Goal: Information Seeking & Learning: Learn about a topic

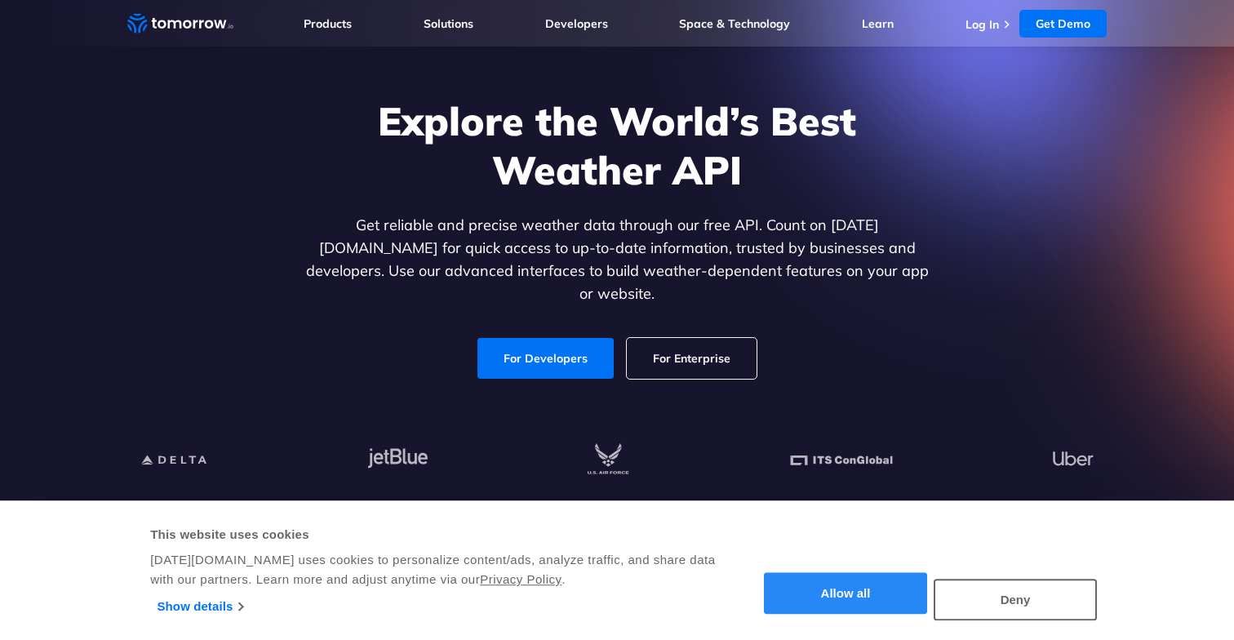
click at [818, 588] on button "Allow all" at bounding box center [845, 594] width 163 height 42
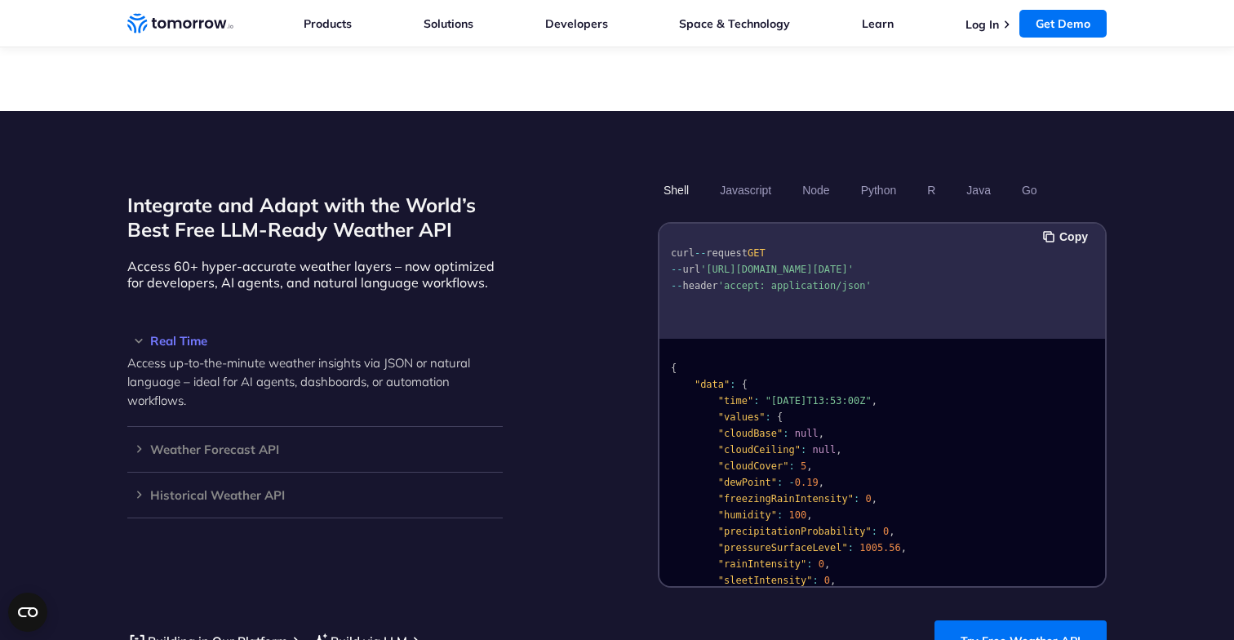
scroll to position [1297, 0]
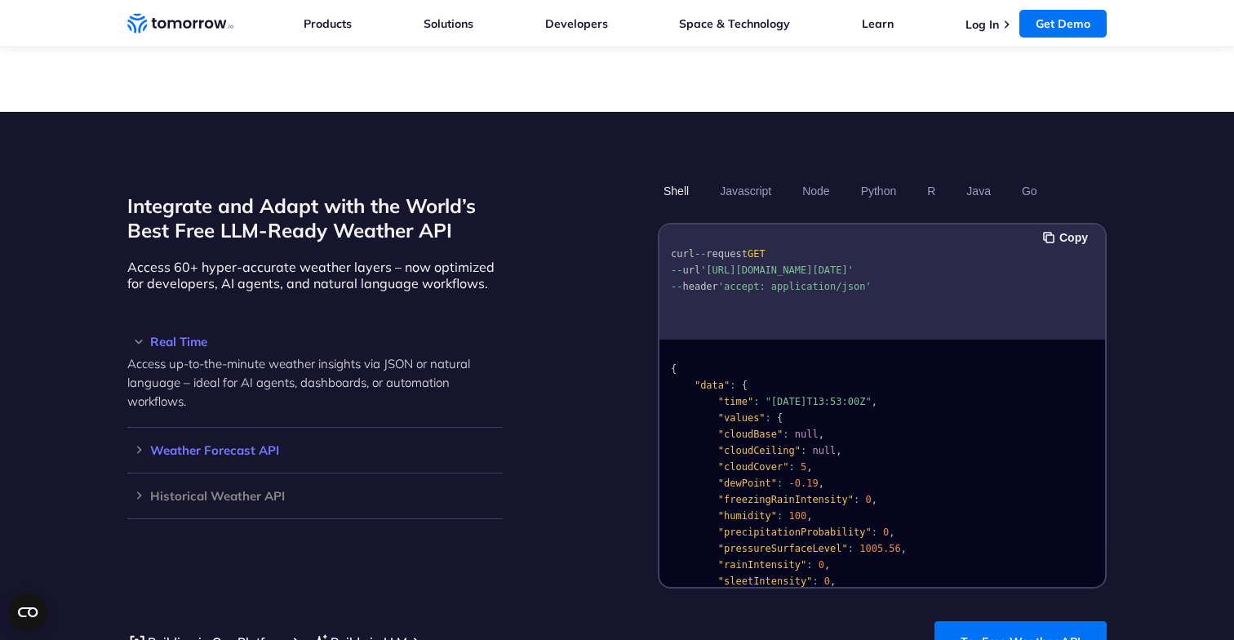
click at [254, 444] on h3 "Weather Forecast API" at bounding box center [314, 450] width 375 height 12
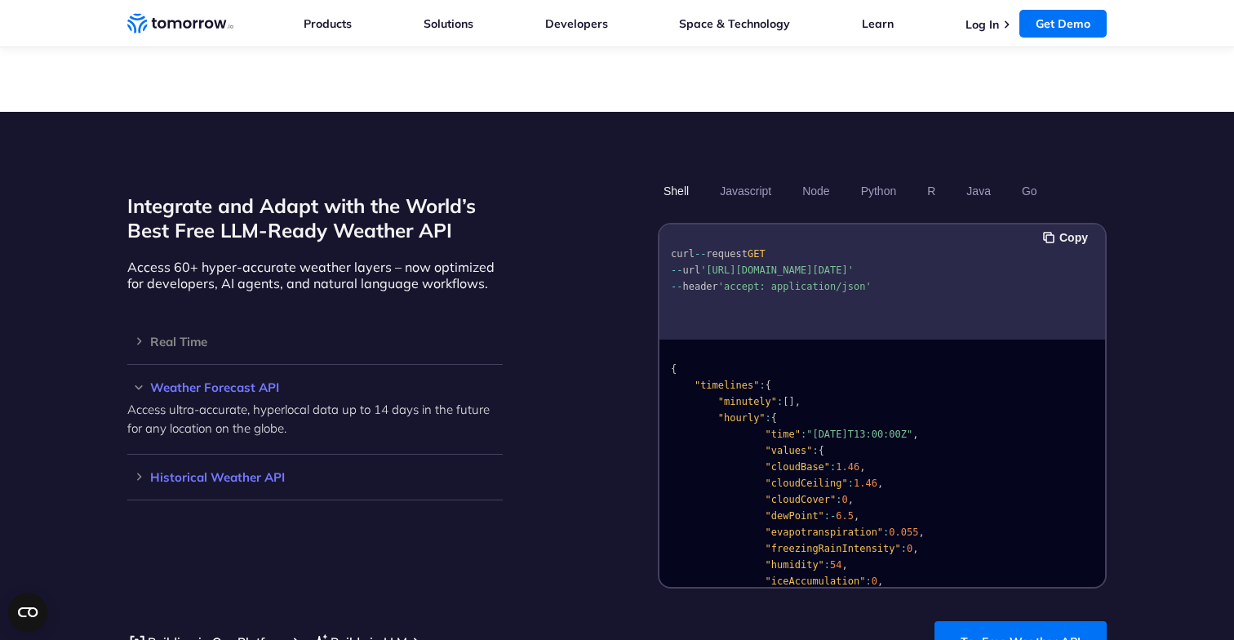
click at [250, 454] on div "Historical Weather API Optimize your operations with access to hourly and daily…" at bounding box center [314, 477] width 375 height 46
click at [247, 471] on h3 "Historical Weather API" at bounding box center [314, 477] width 375 height 12
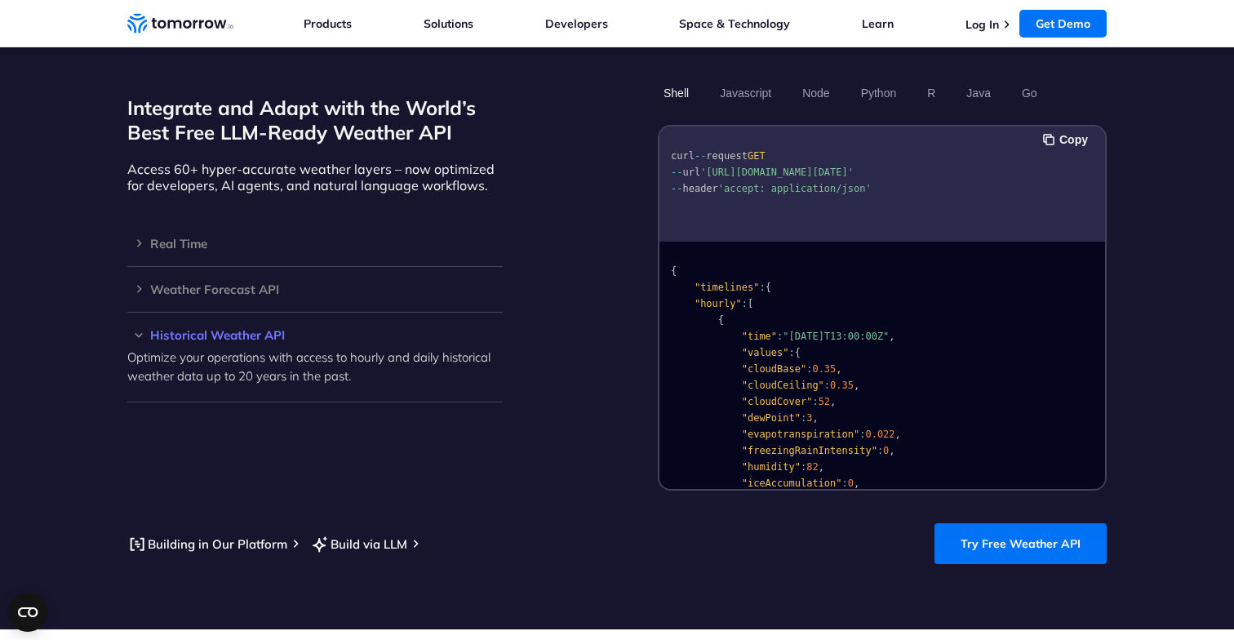
scroll to position [1389, 0]
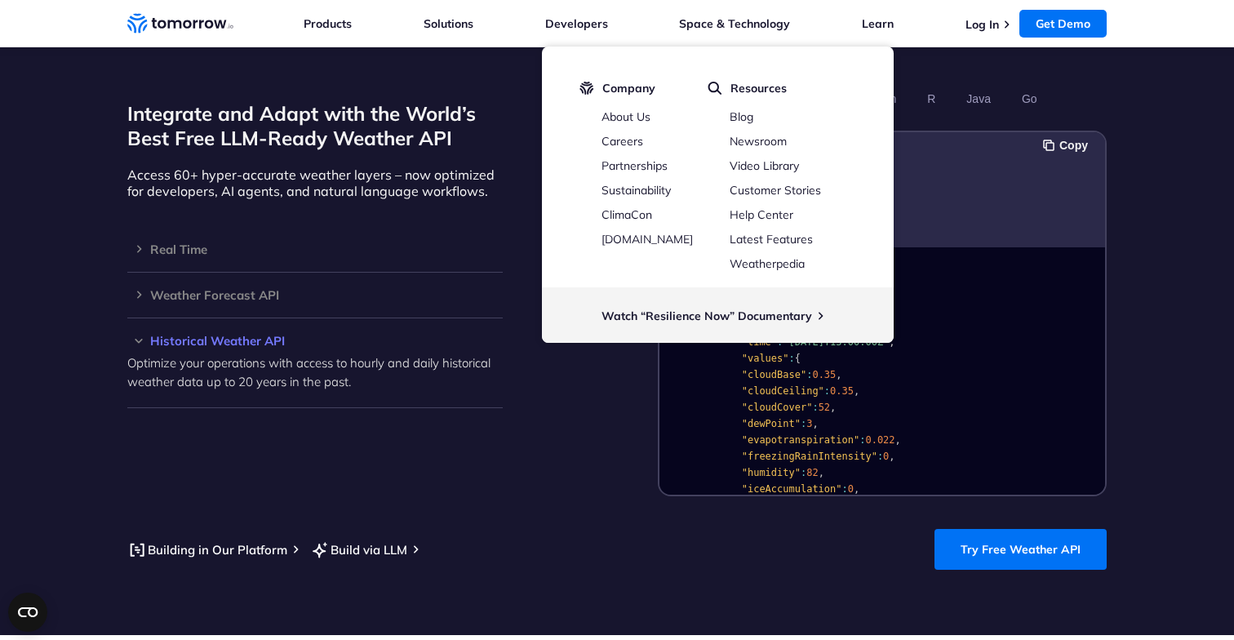
click at [541, 469] on div "Integrate and Adapt with the World’s Best Free LLM-Ready Weather API Access 60+…" at bounding box center [616, 290] width 979 height 411
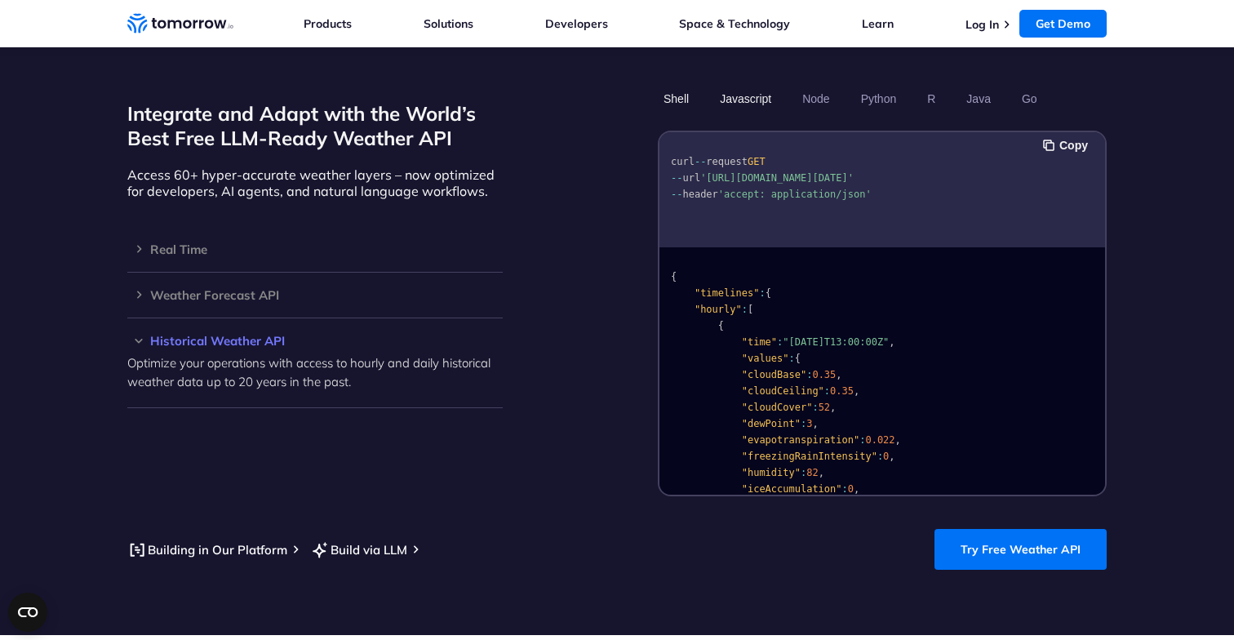
click at [751, 87] on button "Javascript" at bounding box center [745, 99] width 63 height 28
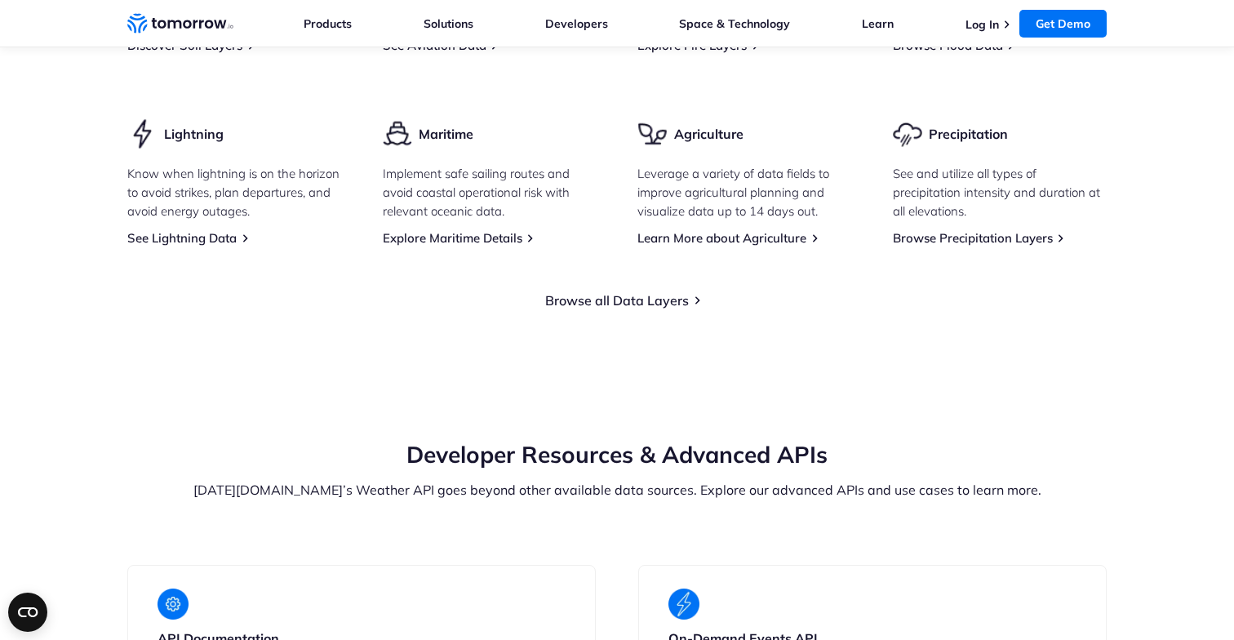
scroll to position [2578, 0]
click at [685, 290] on link "Browse all Data Layers" at bounding box center [617, 298] width 144 height 16
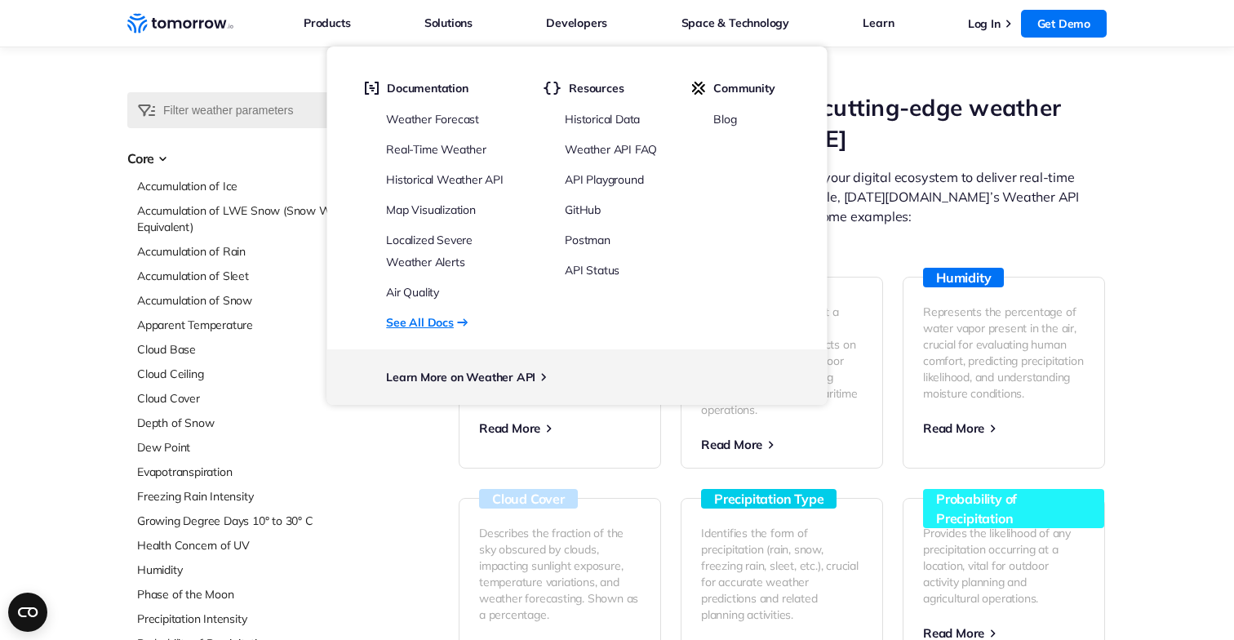
click at [428, 321] on link "See All Docs" at bounding box center [420, 322] width 68 height 21
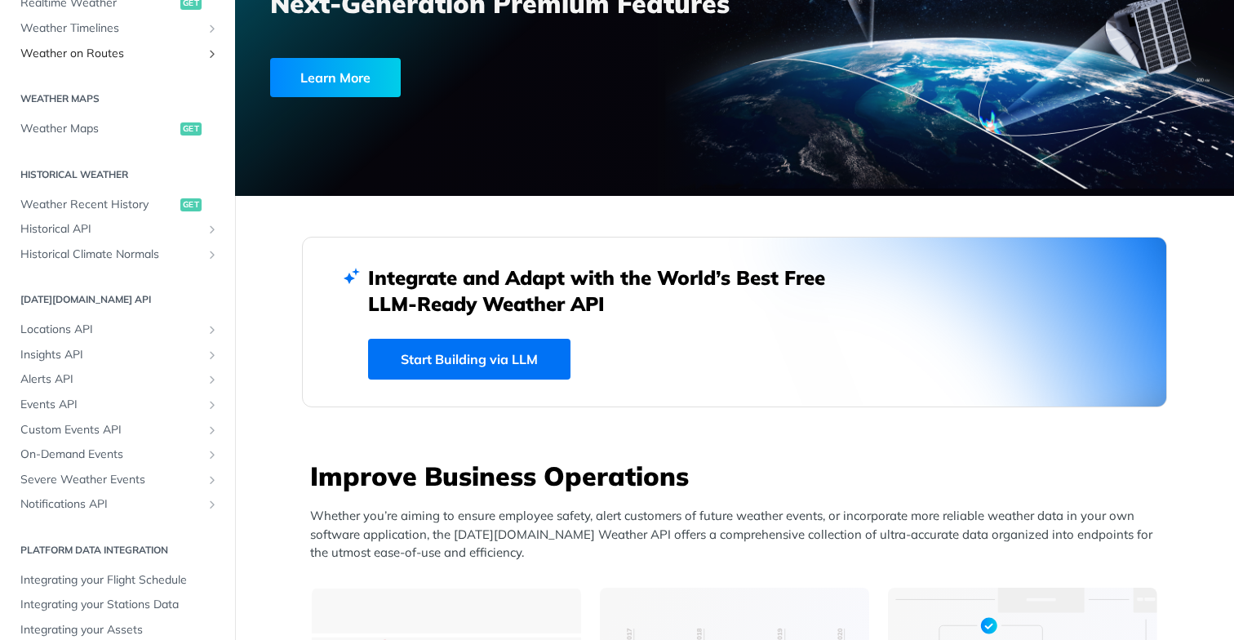
scroll to position [444, 0]
